Goal: Ask a question: Seek information or help from site administrators or community

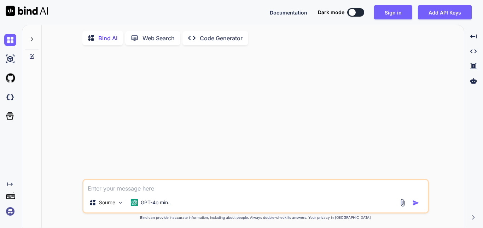
scroll to position [3, 0]
click at [393, 7] on button "Sign in" at bounding box center [393, 12] width 38 height 14
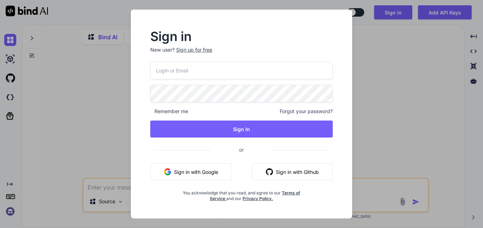
type input "[EMAIL_ADDRESS][DOMAIN_NAME]"
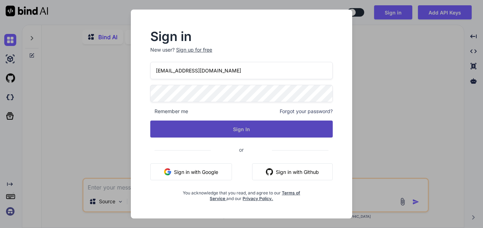
click at [241, 129] on button "Sign In" at bounding box center [241, 129] width 182 height 17
click at [242, 129] on button "Sign In" at bounding box center [241, 129] width 182 height 17
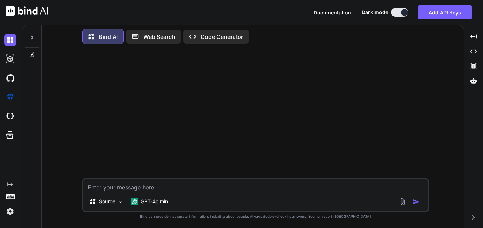
click at [149, 187] on textarea at bounding box center [255, 185] width 344 height 13
type textarea "Hii Bind"
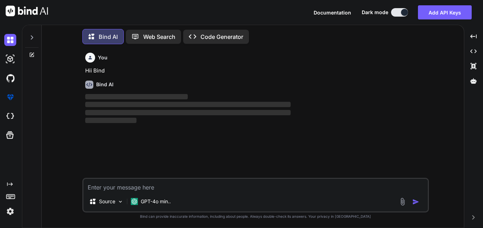
scroll to position [4, 0]
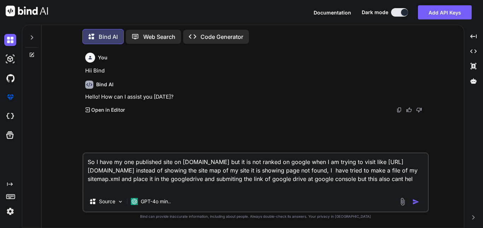
click at [259, 176] on textarea "So I have my one published site on [DOMAIN_NAME] but it is not ranked on google…" at bounding box center [255, 172] width 344 height 38
click at [215, 178] on textarea "So I have my one published site on [DOMAIN_NAME] but it is not ranked on google…" at bounding box center [255, 172] width 344 height 38
click at [112, 190] on textarea "So I have my one published site on [DOMAIN_NAME] but it is not ranked on google…" at bounding box center [255, 172] width 344 height 38
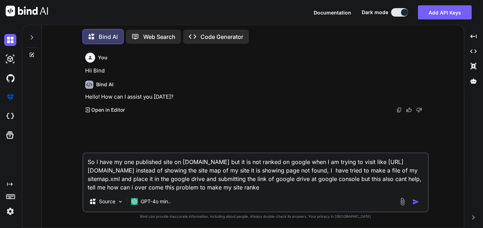
type textarea "So I have my one published site on [DOMAIN_NAME] but it is not ranked on google…"
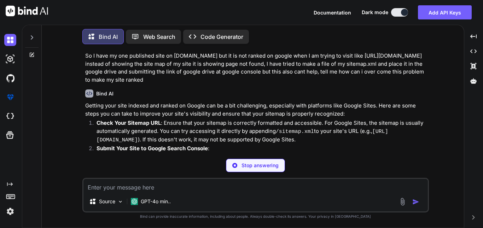
scroll to position [93, 0]
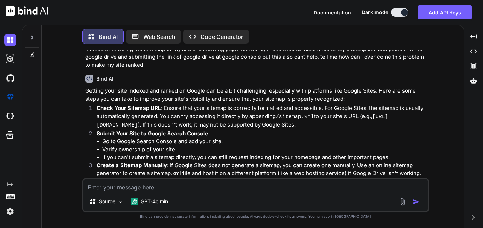
drag, startPoint x: 248, startPoint y: 126, endPoint x: 211, endPoint y: 126, distance: 36.4
click at [211, 126] on p "Check Your Sitemap URL : Ensure that your sitemap is correctly formatted and ac…" at bounding box center [262, 116] width 331 height 25
click at [236, 133] on p "Submit Your Site to Google Search Console :" at bounding box center [262, 134] width 331 height 8
drag, startPoint x: 244, startPoint y: 124, endPoint x: 95, endPoint y: 123, distance: 149.2
click at [95, 123] on li "Check Your Sitemap URL : Ensure that your sitemap is correctly formatted and ac…" at bounding box center [259, 116] width 337 height 25
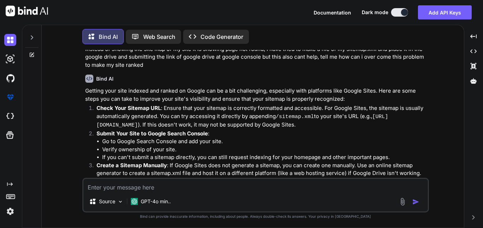
copy code "[URL][DOMAIN_NAME]"
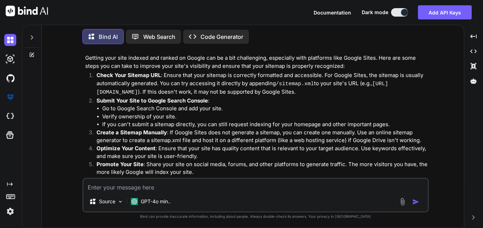
scroll to position [140, 0]
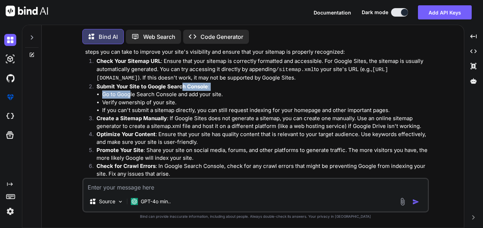
drag, startPoint x: 130, startPoint y: 89, endPoint x: 181, endPoint y: 87, distance: 51.0
click at [181, 87] on li "Submit Your Site to Google Search Console : Go to Google Search Console and add…" at bounding box center [259, 99] width 337 height 32
click at [202, 104] on li "Verify ownership of your site." at bounding box center [264, 103] width 325 height 8
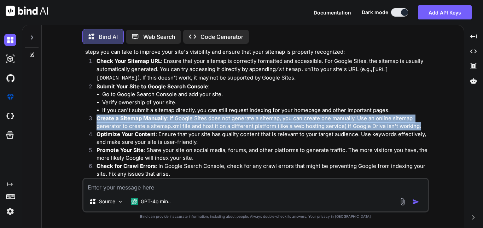
drag, startPoint x: 97, startPoint y: 115, endPoint x: 419, endPoint y: 125, distance: 321.6
click at [419, 125] on p "Create a Sitemap Manually : If Google Sites does not generate a sitemap, you ca…" at bounding box center [262, 123] width 331 height 16
copy p "Create a Sitemap Manually : If Google Sites does not generate a sitemap, you ca…"
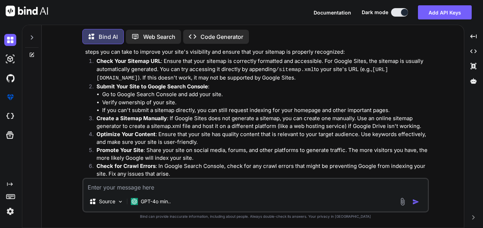
click at [176, 186] on textarea at bounding box center [255, 185] width 344 height 13
paste textarea "Create a Sitemap Manually: If Google Sites does not generate a sitemap, you can…"
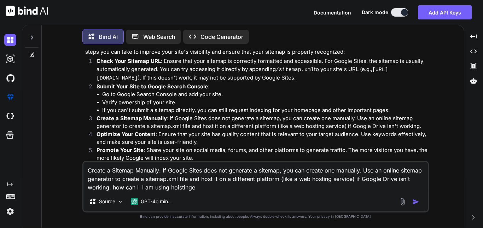
type textarea "Create a Sitemap Manually: If Google Sites does not generate a sitemap, you can…"
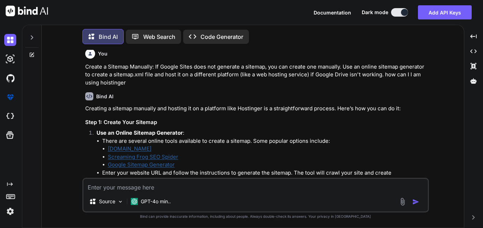
scroll to position [333, 0]
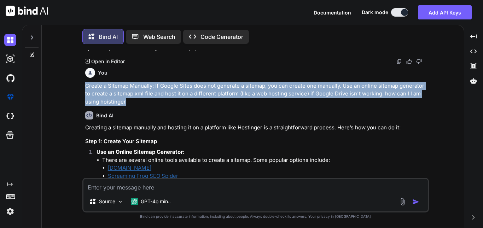
drag, startPoint x: 83, startPoint y: 82, endPoint x: 126, endPoint y: 102, distance: 46.5
click at [126, 102] on div "You Hii Bind Bind AI Hello! How can I assist you [DATE]? Created with Pixso. Op…" at bounding box center [256, 114] width 345 height 128
copy p "Create a Sitemap Manually: If Google Sites does not generate a sitemap, you can…"
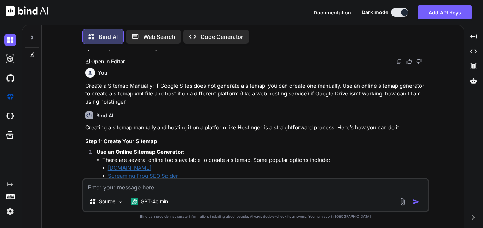
click at [130, 182] on textarea at bounding box center [255, 185] width 344 height 13
paste textarea "Create a Sitemap Manually: If Google Sites does not generate a sitemap, you can…"
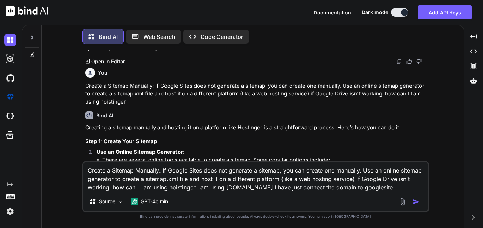
type textarea "Create a Sitemap Manually: If Google Sites does not generate a sitemap, you can…"
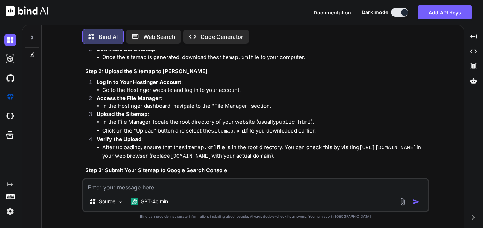
scroll to position [889, 0]
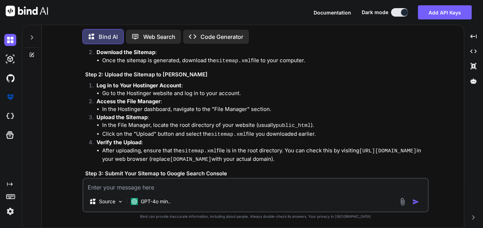
drag, startPoint x: 214, startPoint y: 105, endPoint x: 236, endPoint y: 105, distance: 21.9
click at [236, 105] on p "Access the File Manager :" at bounding box center [262, 102] width 331 height 8
drag, startPoint x: 213, startPoint y: 108, endPoint x: 246, endPoint y: 108, distance: 32.9
click at [246, 108] on li "In the Hostinger dashboard, navigate to the "File Manager" section." at bounding box center [264, 109] width 325 height 8
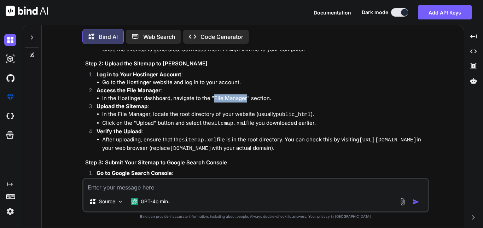
scroll to position [899, 0]
click at [130, 187] on textarea at bounding box center [255, 185] width 344 height 13
paste textarea "Create a property To measure your web and app data, create a Google Analytics 4…"
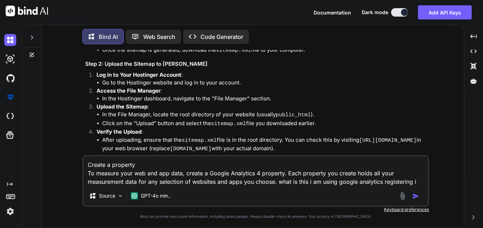
type textarea "Create a property To measure your web and app data, create a Google Analytics 4…"
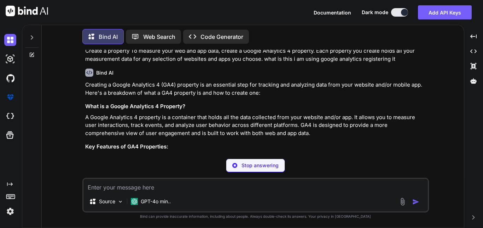
scroll to position [1216, 0]
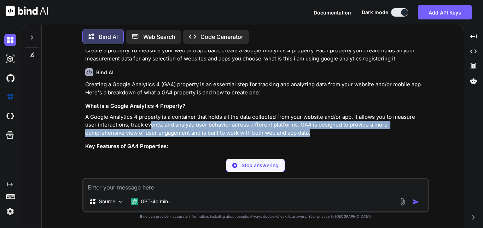
drag, startPoint x: 136, startPoint y: 121, endPoint x: 341, endPoint y: 128, distance: 205.2
click at [341, 128] on p "A Google Analytics 4 property is a container that holds all the data collected …" at bounding box center [256, 125] width 342 height 24
click at [301, 129] on p "A Google Analytics 4 property is a container that holds all the data collected …" at bounding box center [256, 125] width 342 height 24
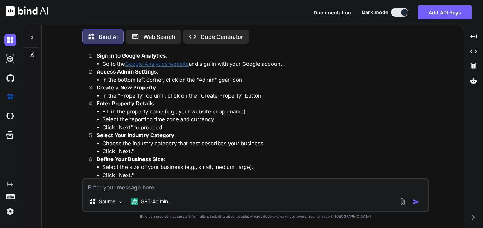
scroll to position [1393, 0]
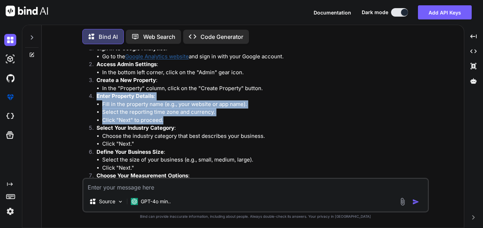
drag, startPoint x: 95, startPoint y: 92, endPoint x: 169, endPoint y: 119, distance: 78.2
click at [169, 119] on li "Enter Property Details : Fill in the property name (e.g., your website or app n…" at bounding box center [259, 108] width 337 height 32
copy li "Enter Property Details : Fill in the property name (e.g., your website or app n…"
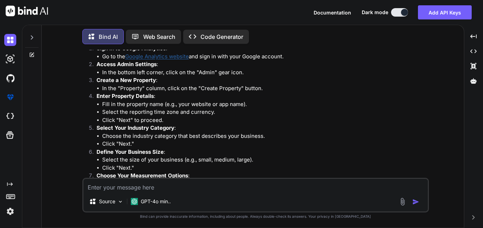
click at [155, 188] on textarea at bounding box center [255, 185] width 344 height 13
paste textarea "Enter Property Details: Fill in the property name (e.g., your website or app na…"
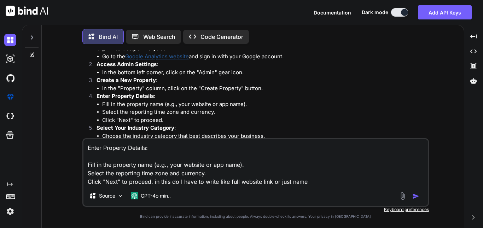
type textarea "Enter Property Details: Fill in the property name (e.g., your website or app na…"
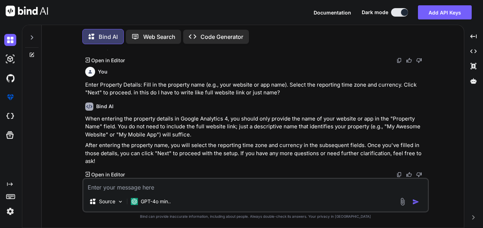
scroll to position [1686, 0]
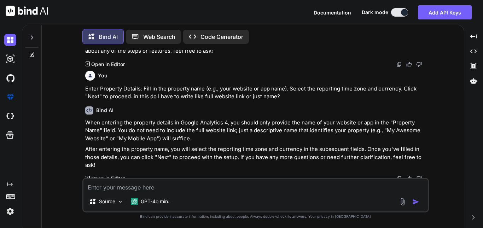
click at [218, 181] on textarea at bounding box center [255, 185] width 344 height 13
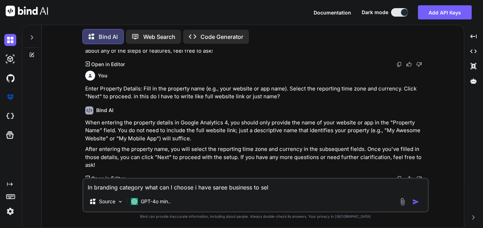
type textarea "In branding category what can I choose i have saree business to sell"
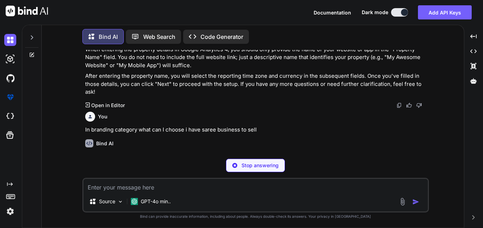
scroll to position [1761, 0]
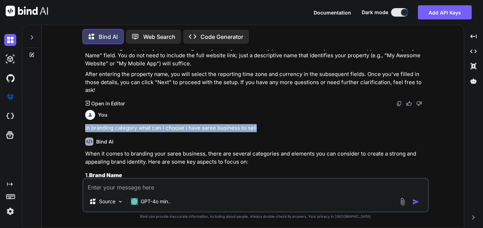
drag, startPoint x: 240, startPoint y: 125, endPoint x: 77, endPoint y: 118, distance: 163.6
click at [77, 118] on div "You Hii Bind Bind AI Hello! How can I assist you [DATE]? Created with Pixso. Op…" at bounding box center [255, 139] width 417 height 178
copy p "In branding category what can I choose i have saree business to sell"
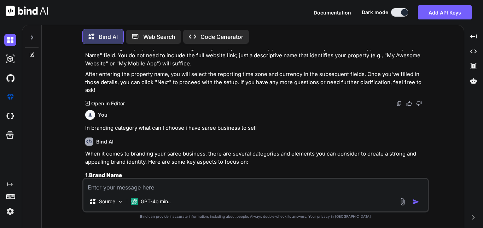
click at [138, 186] on textarea at bounding box center [255, 185] width 344 height 13
paste textarea "In branding category what can I choose i have saree business to sell"
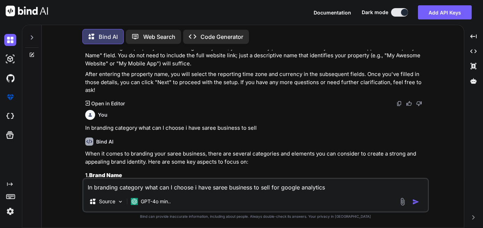
type textarea "In branding category what can I choose i have saree business to sell for google…"
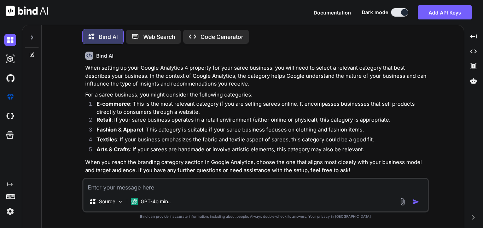
scroll to position [2298, 0]
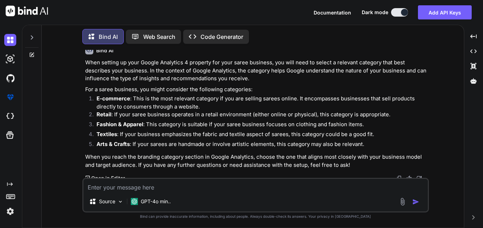
click at [197, 189] on textarea at bounding box center [255, 185] width 344 height 13
paste textarea "Loremipsu Dolorsit Ametco Adipiscin Elits do Eiusmod Tempo Incidi Utlaboree Dol…"
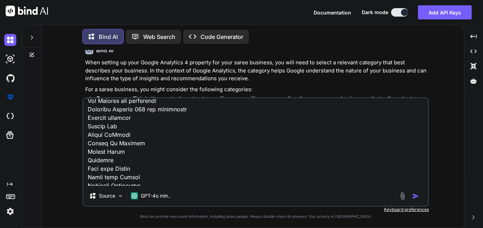
scroll to position [2726, 0]
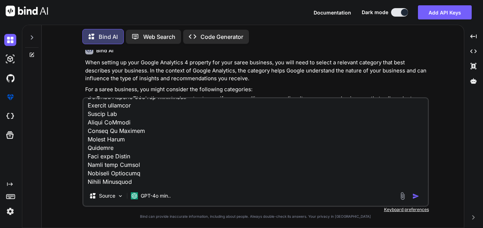
drag, startPoint x: 88, startPoint y: 151, endPoint x: 217, endPoint y: 173, distance: 130.9
click at [217, 173] on textarea at bounding box center [255, 142] width 344 height 88
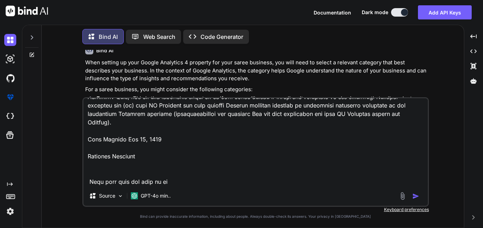
scroll to position [2480, 0]
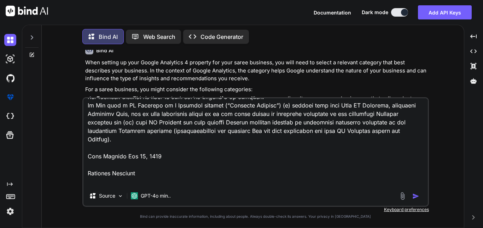
click at [104, 182] on textarea at bounding box center [255, 142] width 344 height 88
click at [159, 179] on textarea at bounding box center [255, 142] width 344 height 88
type textarea "Loremipsu Dolorsit Ametco Adipiscin Elits do Eiusmod Tempo Incidi Utlaboree Dol…"
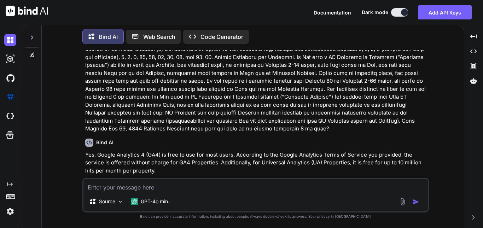
scroll to position [3924, 0]
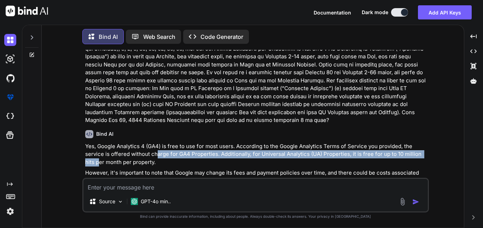
drag, startPoint x: 100, startPoint y: 122, endPoint x: 156, endPoint y: 119, distance: 56.3
click at [156, 143] on p "Yes, Google Analytics 4 (GA4) is free to use for most users. According to the G…" at bounding box center [256, 155] width 342 height 24
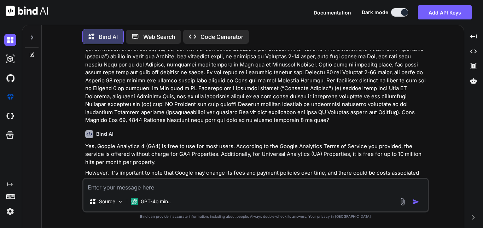
click at [188, 143] on p "Yes, Google Analytics 4 (GA4) is free to use for most users. According to the G…" at bounding box center [256, 155] width 342 height 24
drag, startPoint x: 225, startPoint y: 117, endPoint x: 309, endPoint y: 117, distance: 83.5
click at [309, 143] on p "Yes, Google Analytics 4 (GA4) is free to use for most users. According to the G…" at bounding box center [256, 155] width 342 height 24
click at [169, 143] on p "Yes, Google Analytics 4 (GA4) is free to use for most users. According to the G…" at bounding box center [256, 155] width 342 height 24
click at [173, 186] on textarea at bounding box center [255, 185] width 344 height 13
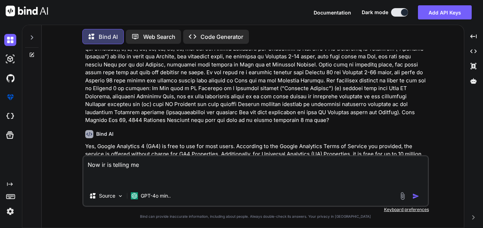
paste textarea "Below is the Google tag for this account. Copy and paste it in the code of ever…"
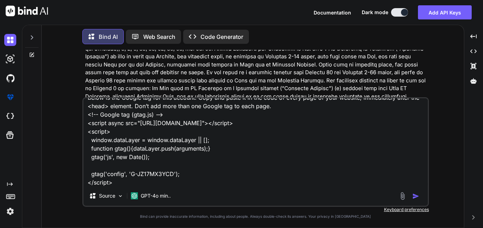
scroll to position [43, 0]
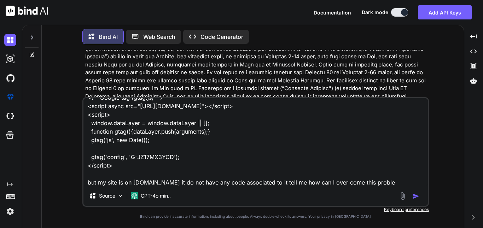
type textarea "Now ir is telling me Below is the Google tag for this account. Copy and paste i…"
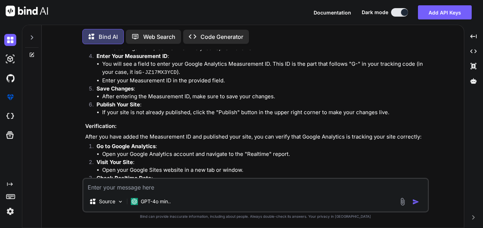
scroll to position [4249, 0]
